Goal: Task Accomplishment & Management: Complete application form

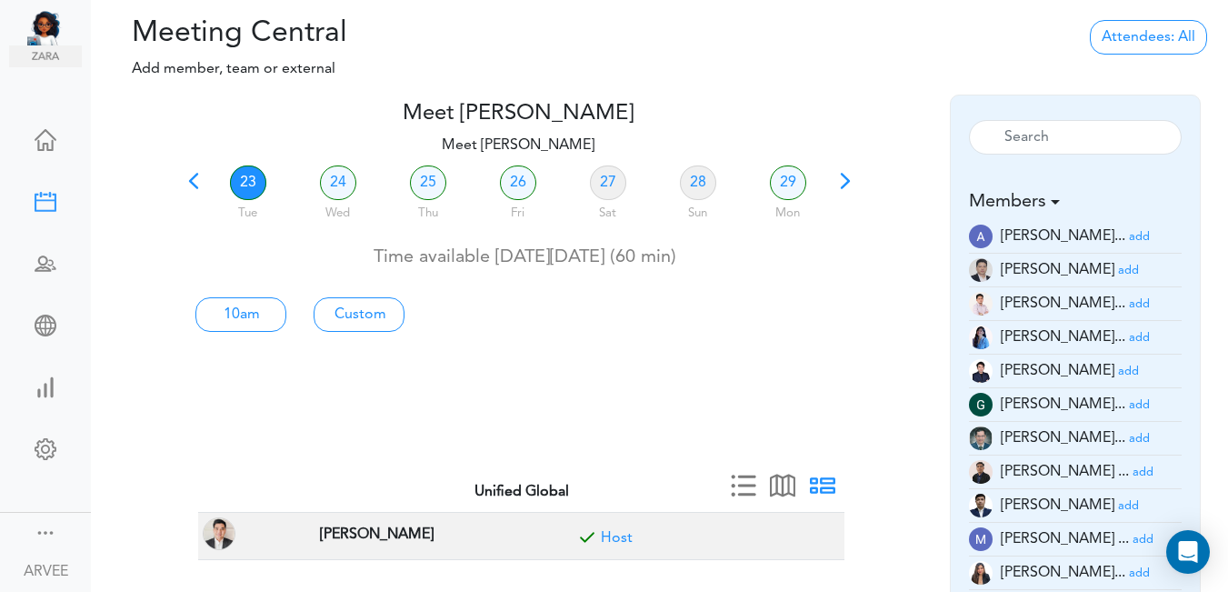
scroll to position [53, 0]
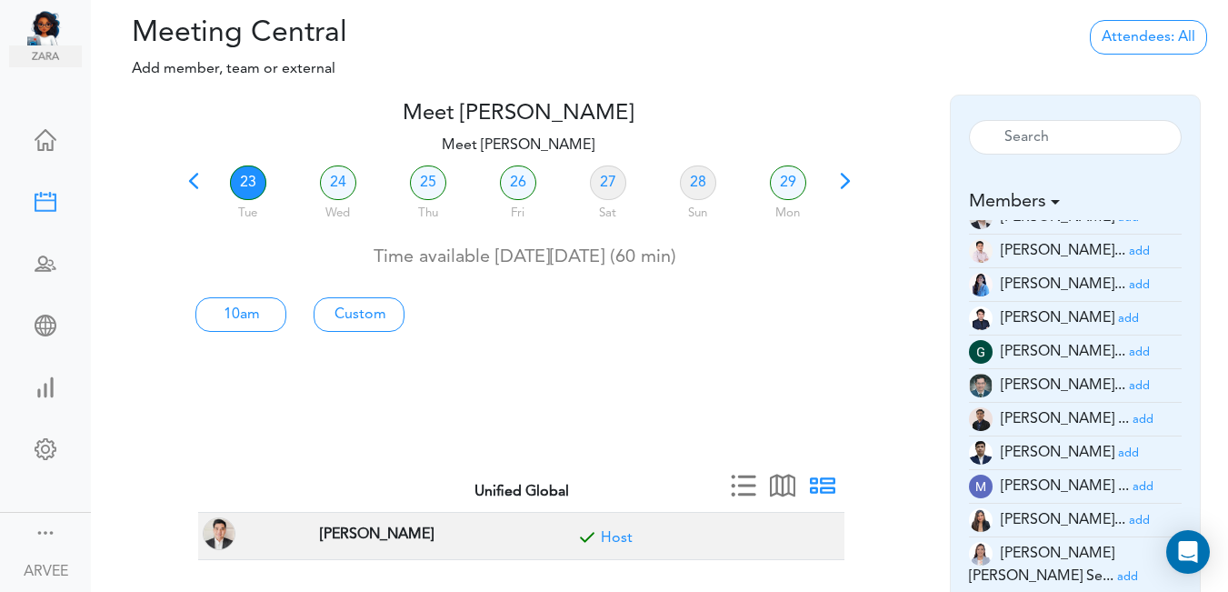
click at [195, 181] on span at bounding box center [193, 187] width 25 height 25
click at [195, 230] on div at bounding box center [518, 233] width 674 height 7
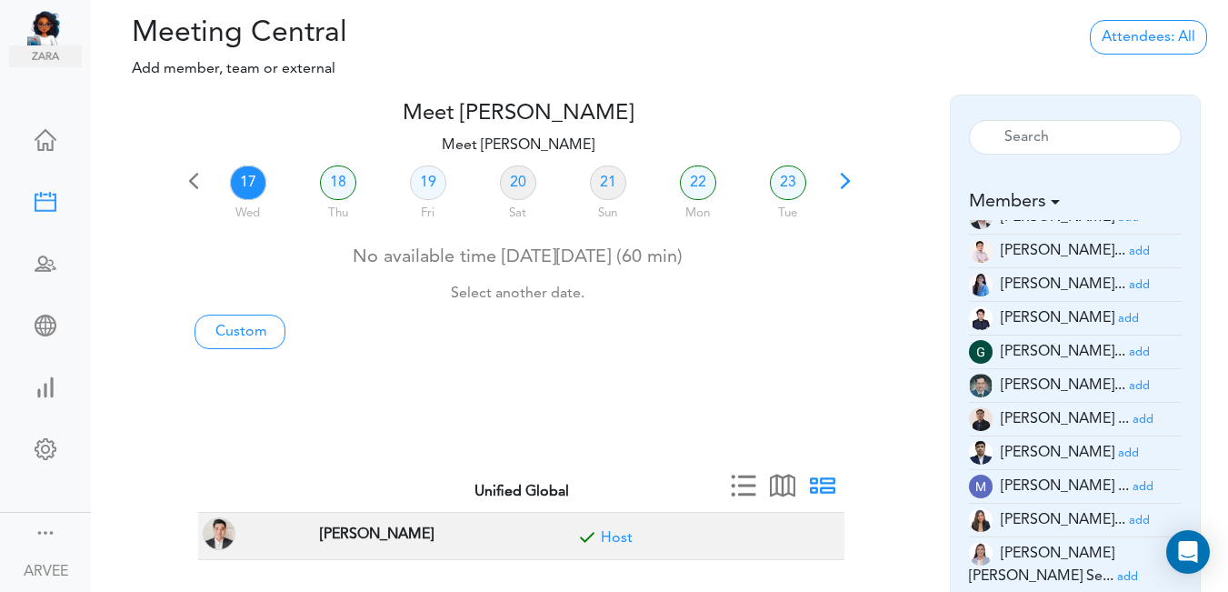
click at [245, 183] on link "17" at bounding box center [248, 182] width 36 height 35
click at [239, 334] on link "Custom" at bounding box center [240, 332] width 91 height 35
type input "Meet [PERSON_NAME]"
type input "[URL][DOMAIN_NAME][SECURITY_DATA]"
type input "[DATE]T13:00"
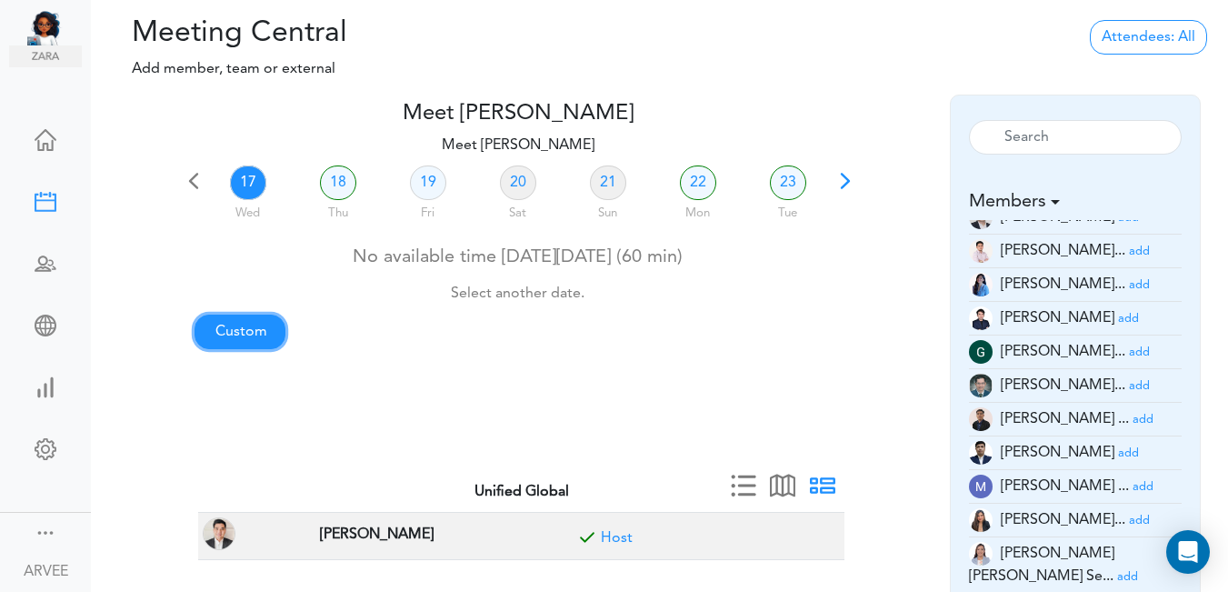
type input "[DATE]T13:30"
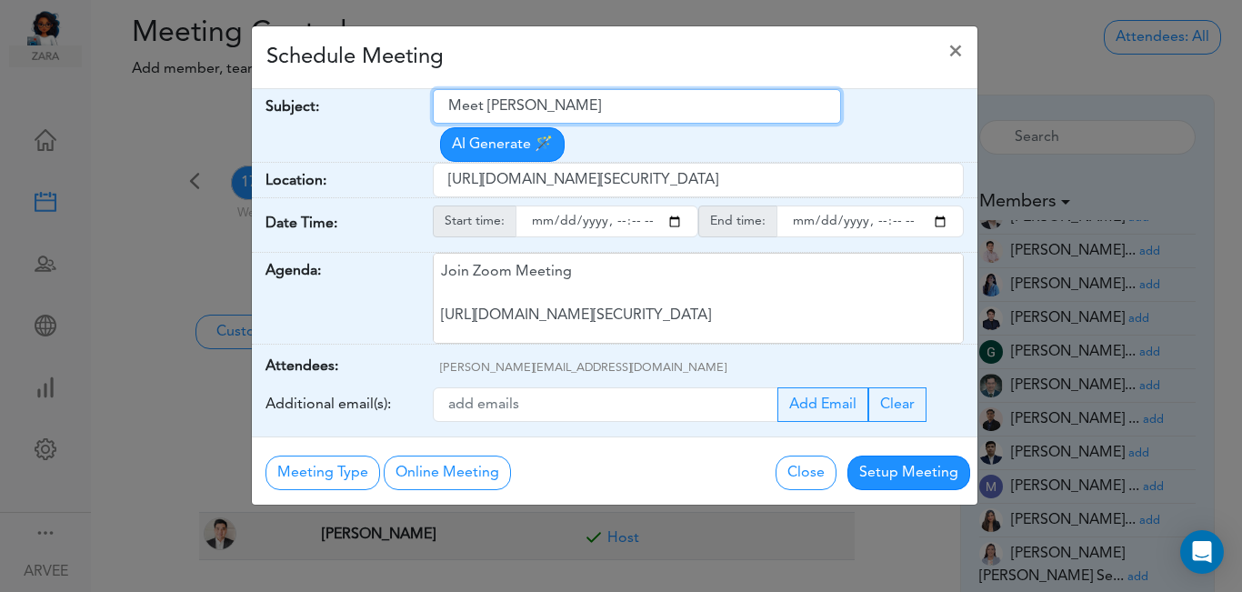
drag, startPoint x: 450, startPoint y: 106, endPoint x: 605, endPoint y: 113, distance: 154.7
click at [605, 113] on input "Meet [PERSON_NAME]" at bounding box center [637, 106] width 408 height 35
paste input "TWE x Tax Planning | [PERSON_NAME]"
type input "TWE x Tax Planning | [PERSON_NAME]"
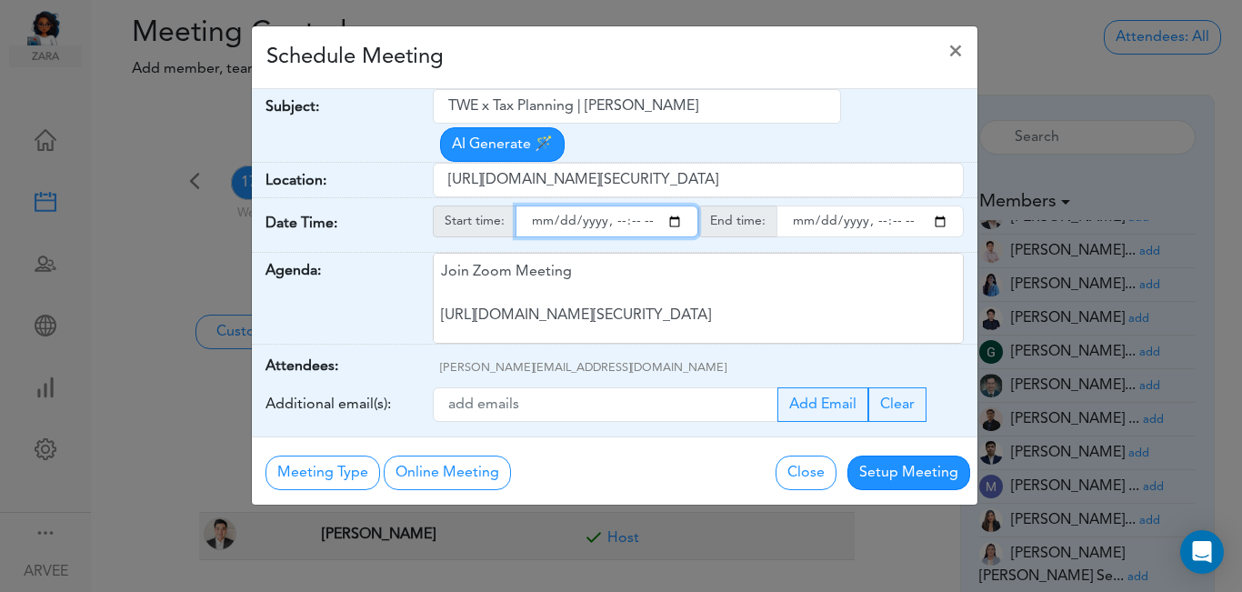
click at [676, 205] on input "starttime" at bounding box center [606, 221] width 183 height 32
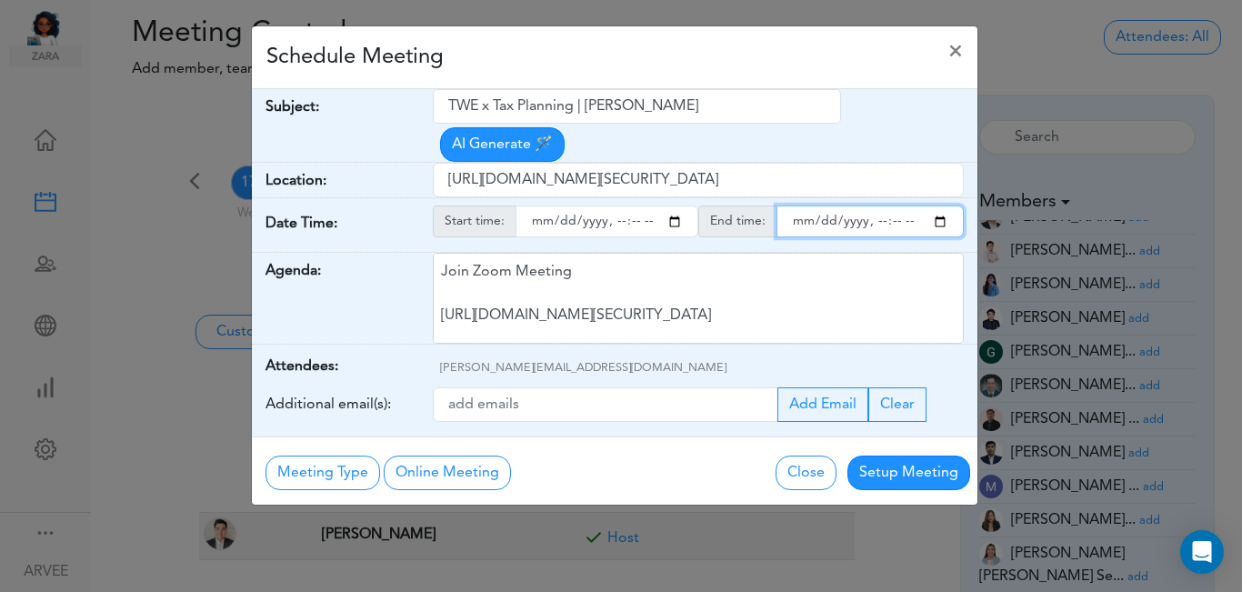
type input "[DATE]T16:00"
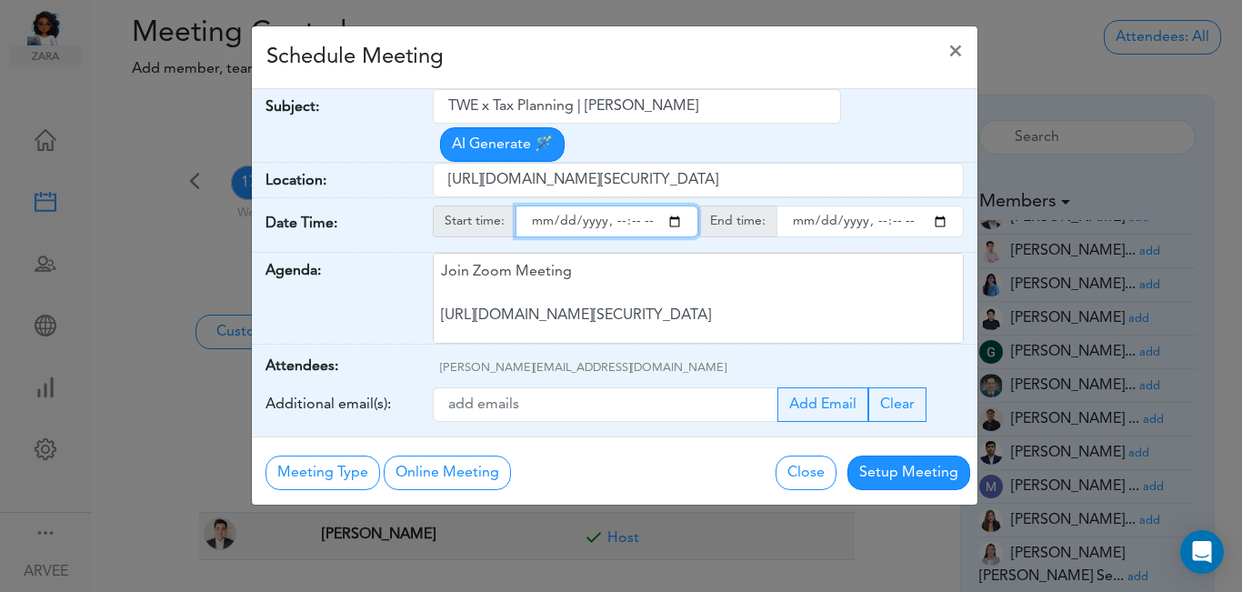
click at [934, 205] on input "endtime" at bounding box center [869, 221] width 187 height 32
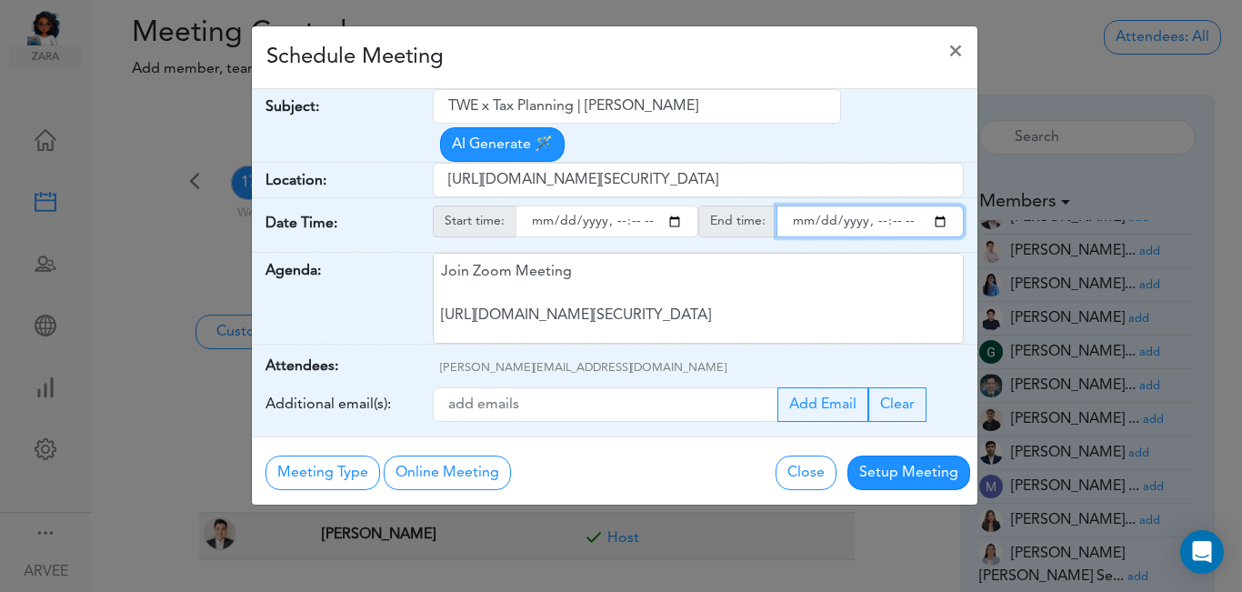
click at [894, 205] on input "endtime" at bounding box center [869, 221] width 187 height 32
type input "[DATE]T17:00"
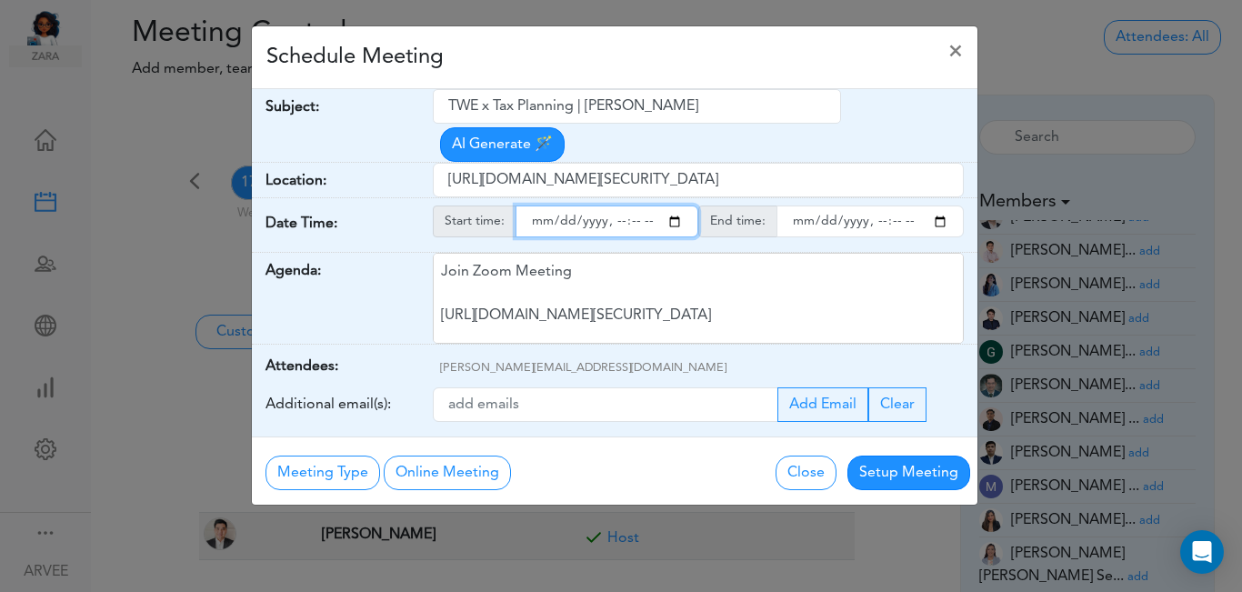
click at [631, 205] on input "starttime" at bounding box center [606, 221] width 183 height 32
type input "[DATE]T16:45"
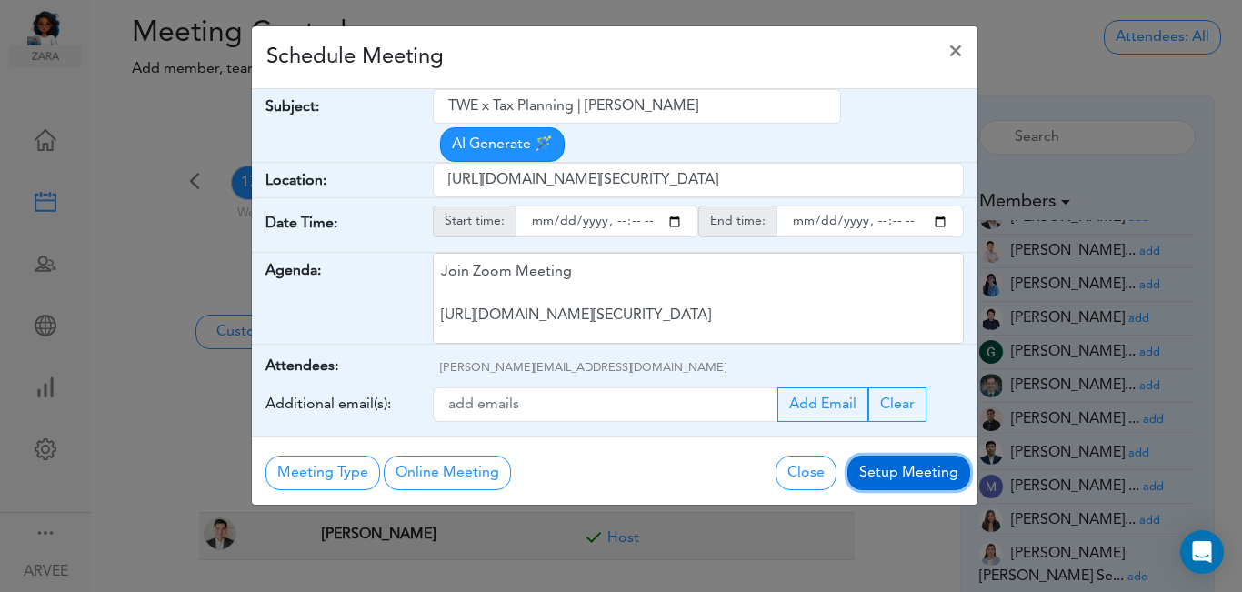
click at [901, 455] on button "Setup Meeting" at bounding box center [908, 472] width 123 height 35
click at [898, 438] on div "Meeting Type No Meeting Type Online Meeting Zoom Meeting Google Meeting Outlook…" at bounding box center [615, 470] width 726 height 68
